Goal: Task Accomplishment & Management: Complete application form

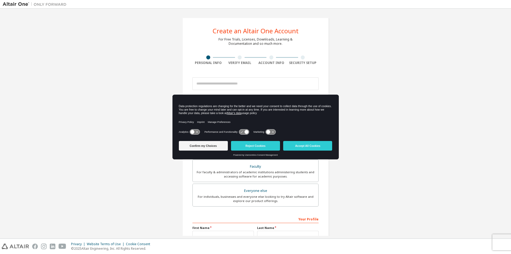
click at [241, 133] on icon at bounding box center [244, 131] width 10 height 5
click at [244, 131] on icon at bounding box center [244, 131] width 10 height 5
click at [243, 132] on icon at bounding box center [244, 131] width 10 height 5
click at [254, 146] on button "Reject Cookies" at bounding box center [255, 146] width 49 height 10
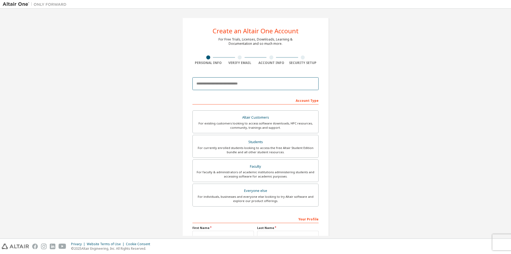
click at [228, 83] on input "email" at bounding box center [255, 83] width 126 height 13
type input "**********"
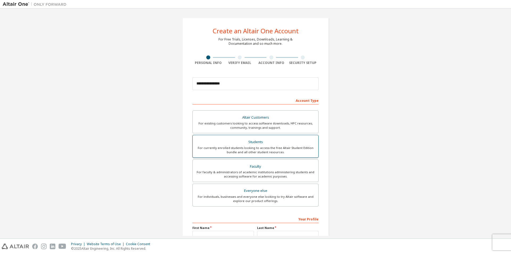
click at [296, 148] on div "For currently enrolled students looking to access the free Altair Student Editi…" at bounding box center [255, 150] width 119 height 9
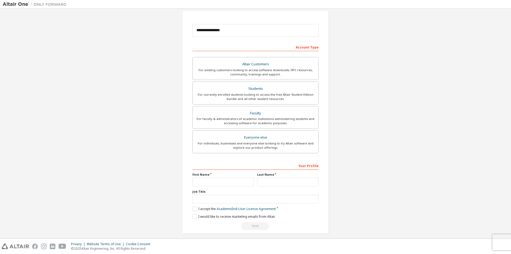
scroll to position [57, 0]
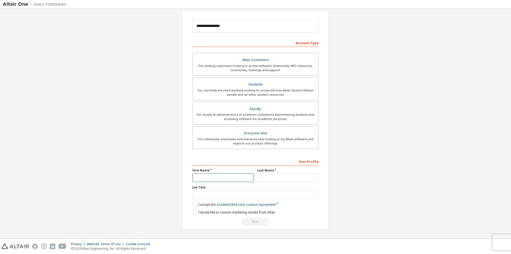
click at [223, 178] on input "text" at bounding box center [222, 177] width 61 height 9
type input "****"
click at [275, 175] on input "text" at bounding box center [287, 177] width 61 height 9
click at [276, 175] on input "text" at bounding box center [287, 177] width 61 height 9
type input "******"
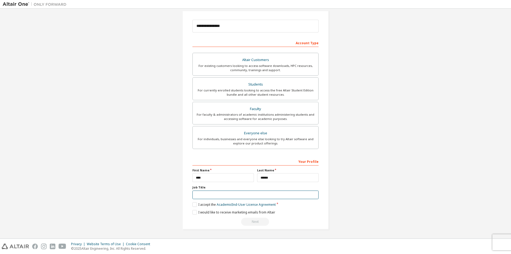
click at [265, 195] on input "text" at bounding box center [255, 194] width 126 height 9
type input "*******"
click at [193, 205] on label "I accept the Academic End-User License Agreement" at bounding box center [233, 204] width 83 height 5
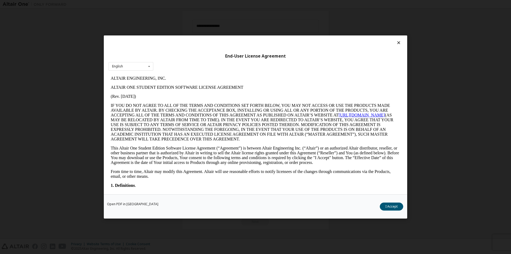
scroll to position [0, 0]
drag, startPoint x: 390, startPoint y: 111, endPoint x: 374, endPoint y: 89, distance: 27.2
click at [356, 89] on p "ALTAIR ONE STUDENT EDITION SOFTWARE LICENSE AGREEMENT" at bounding box center [255, 87] width 289 height 5
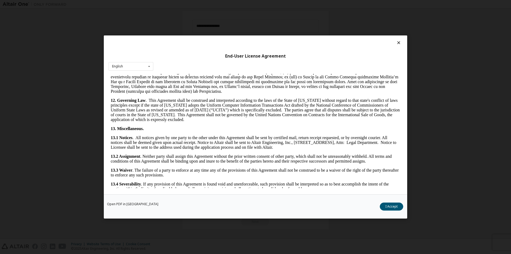
scroll to position [797, 0]
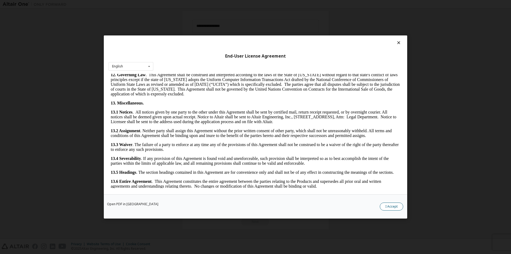
click at [390, 207] on button "I Accept" at bounding box center [391, 206] width 23 height 8
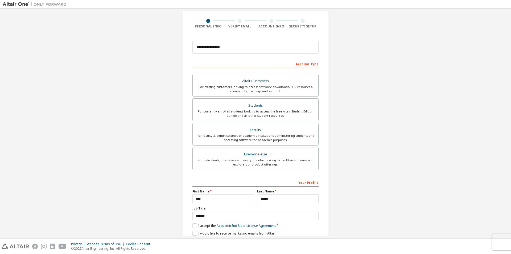
scroll to position [57, 0]
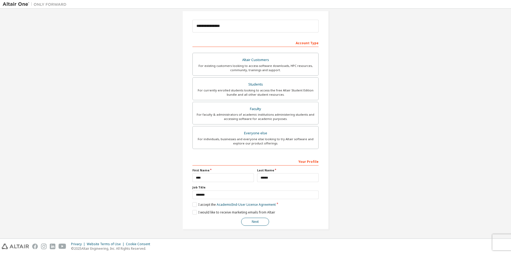
click at [260, 220] on button "Next" at bounding box center [255, 221] width 28 height 8
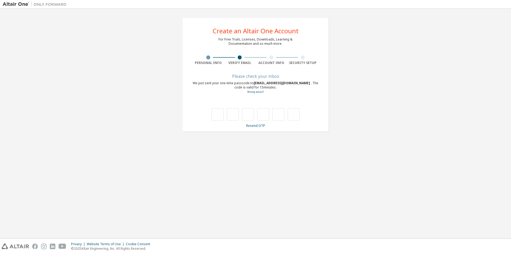
scroll to position [0, 0]
type input "*"
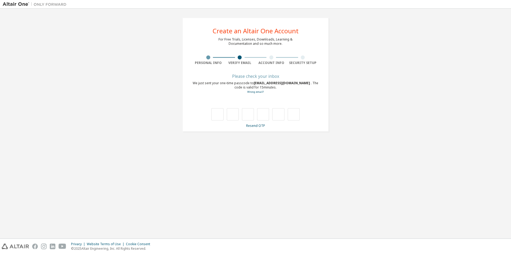
type input "*"
